Goal: Transaction & Acquisition: Obtain resource

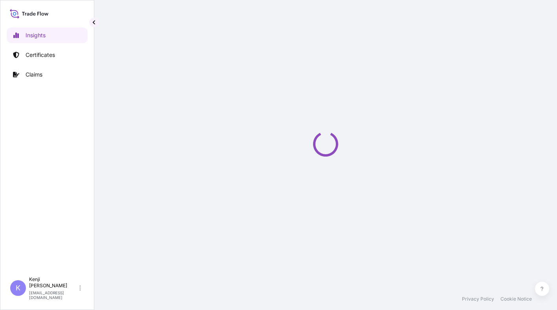
select select "2025"
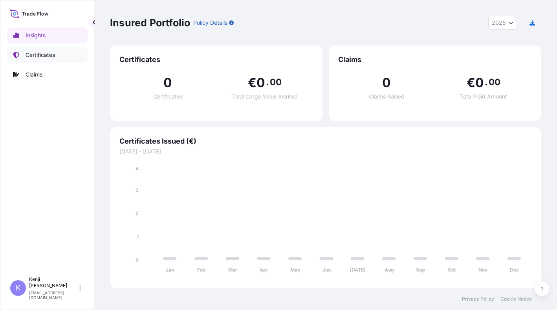
click at [48, 56] on p "Certificates" at bounding box center [40, 55] width 29 height 8
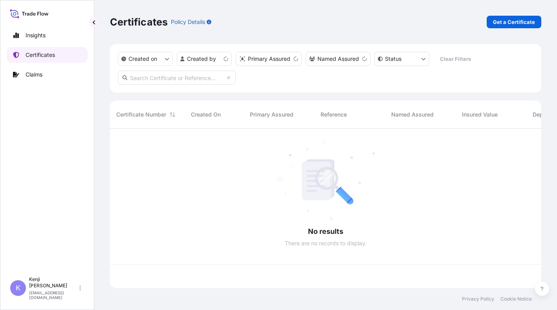
scroll to position [158, 425]
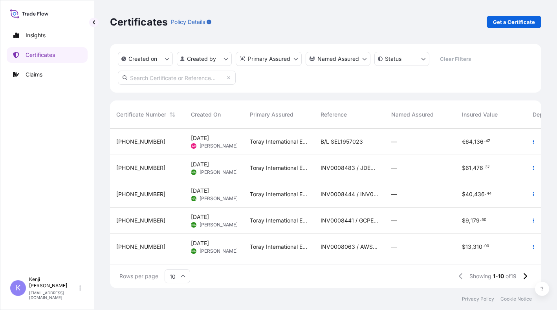
click at [200, 138] on span "[DATE]" at bounding box center [200, 138] width 18 height 8
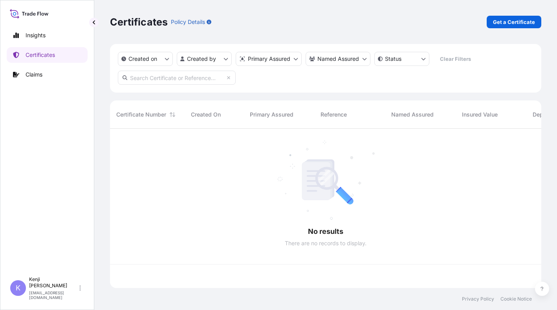
scroll to position [158, 425]
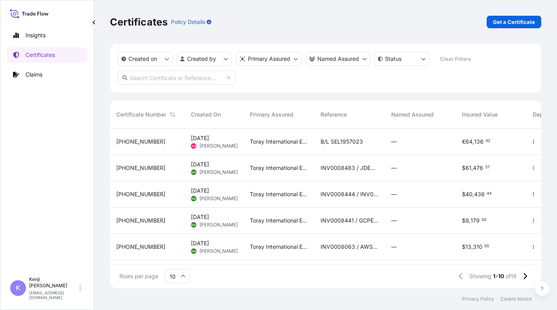
drag, startPoint x: 196, startPoint y: 267, endPoint x: 244, endPoint y: 264, distance: 47.6
click at [244, 267] on div "Rows per page 10 Showing 1-10 of 19" at bounding box center [325, 277] width 431 height 24
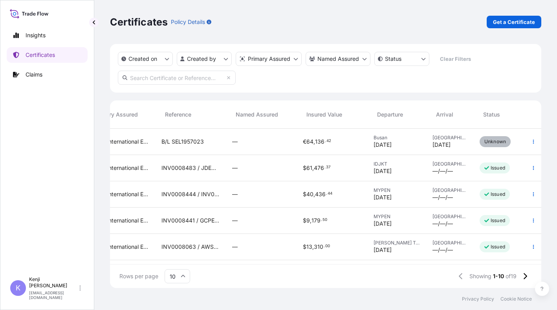
scroll to position [0, 168]
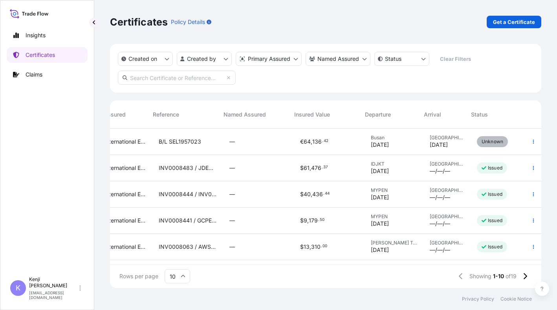
click at [270, 142] on div "—" at bounding box center [258, 142] width 58 height 8
click at [531, 143] on icon "button" at bounding box center [533, 141] width 5 height 5
click at [259, 143] on div "—" at bounding box center [258, 142] width 58 height 8
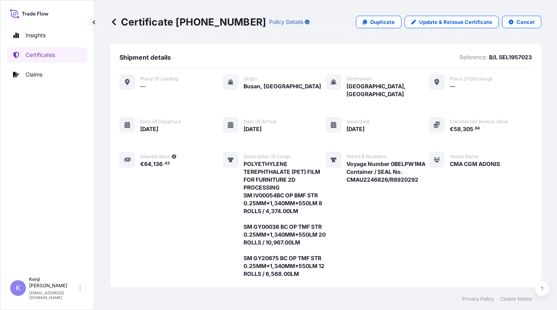
click at [113, 20] on icon at bounding box center [114, 22] width 8 height 8
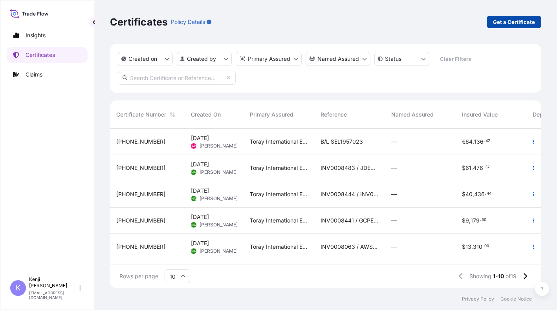
click at [517, 26] on p "Get a Certificate" at bounding box center [514, 22] width 42 height 8
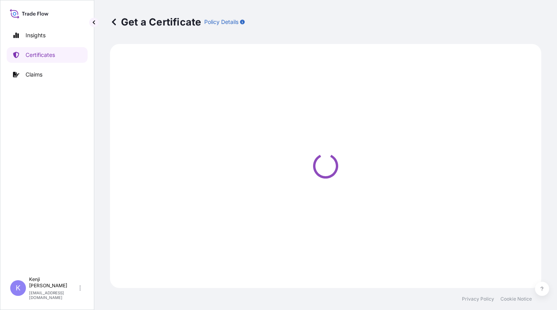
select select "Ocean Vessel"
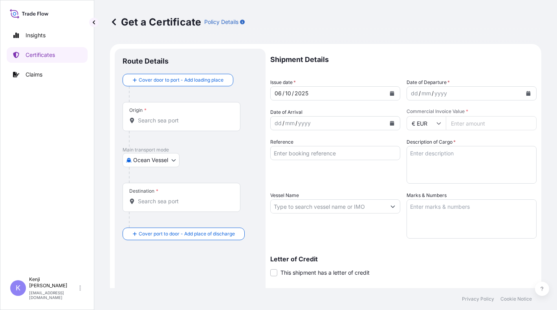
click at [293, 82] on span "Issue date *" at bounding box center [283, 83] width 26 height 8
click at [295, 81] on span "*" at bounding box center [294, 82] width 2 height 6
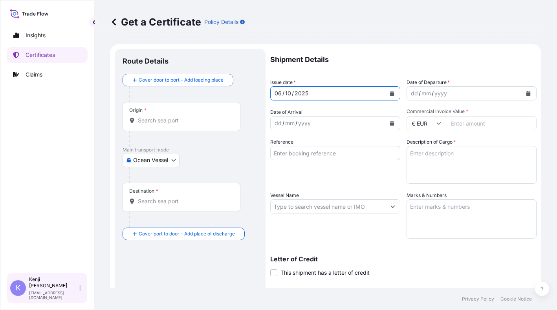
click at [57, 289] on p "[PERSON_NAME]" at bounding box center [53, 283] width 49 height 13
